Goal: Go to known website: Go to known website

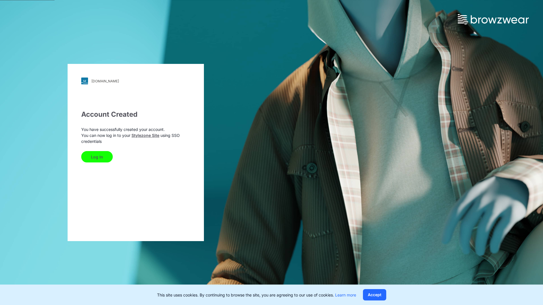
click at [102, 160] on button "Log In" at bounding box center [97, 156] width 32 height 11
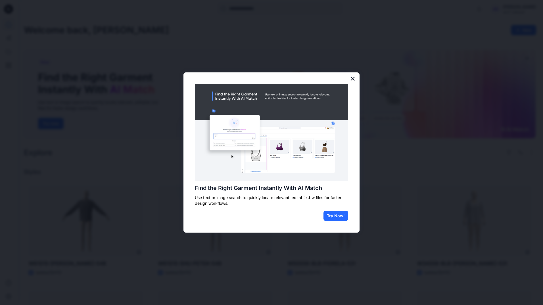
click at [354, 77] on button "×" at bounding box center [352, 78] width 5 height 9
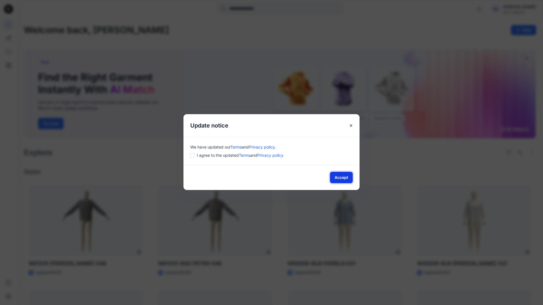
click at [339, 178] on button "Accept" at bounding box center [341, 177] width 23 height 11
